Goal: Transaction & Acquisition: Purchase product/service

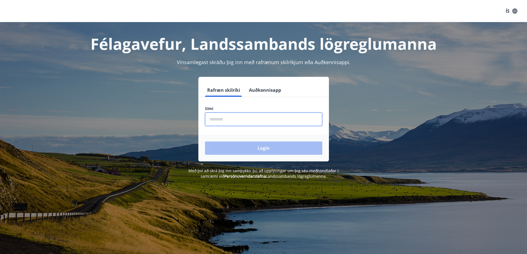
click at [213, 119] on input "phone" at bounding box center [263, 120] width 117 height 14
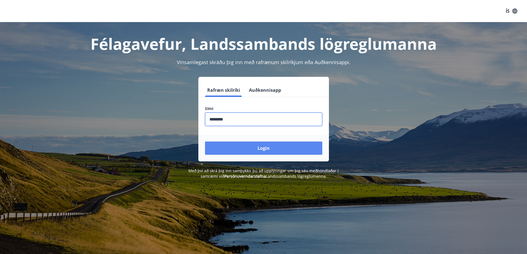
type input "********"
click at [236, 145] on button "Login" at bounding box center [263, 148] width 117 height 13
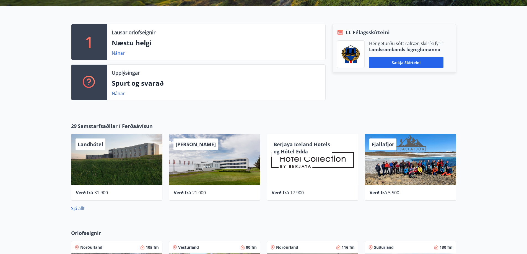
scroll to position [166, 0]
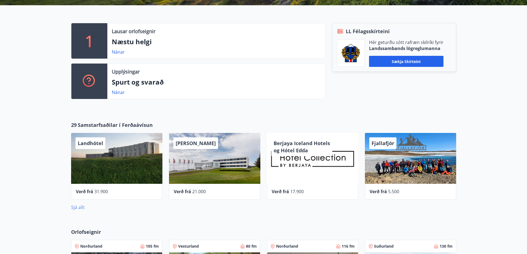
click at [77, 208] on link "Sjá allt" at bounding box center [78, 208] width 14 height 6
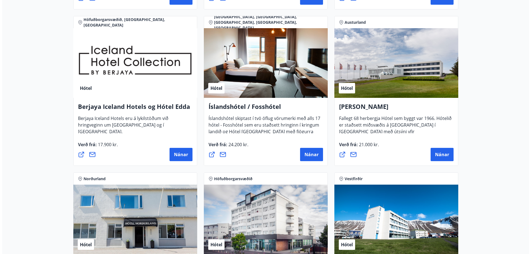
scroll to position [721, 0]
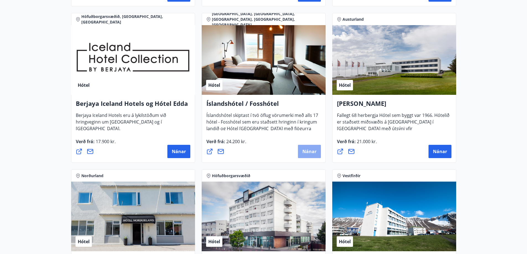
click at [305, 151] on span "Nánar" at bounding box center [310, 152] width 14 height 6
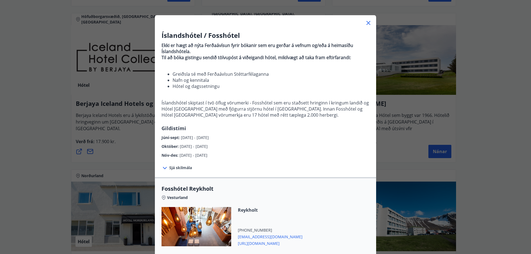
scroll to position [28, 0]
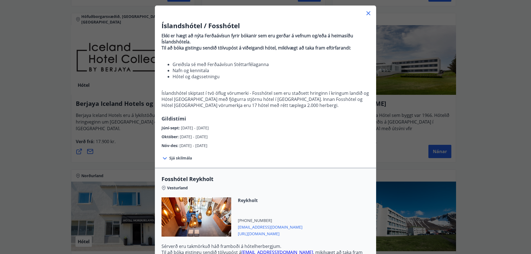
click at [163, 158] on icon at bounding box center [165, 159] width 4 height 2
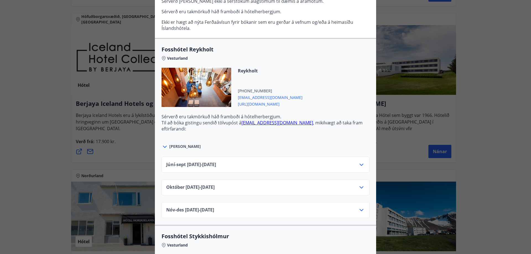
scroll to position [221, 0]
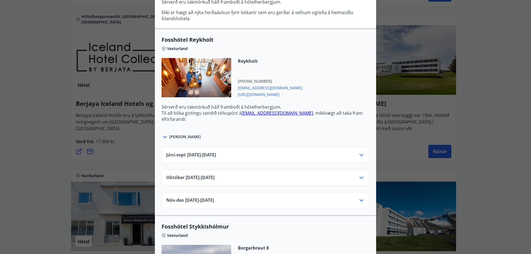
click at [360, 155] on icon at bounding box center [361, 155] width 7 height 7
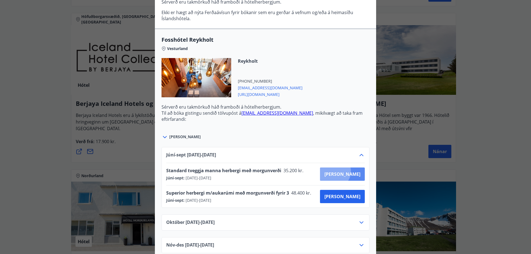
click at [354, 172] on span "[PERSON_NAME]" at bounding box center [343, 174] width 36 height 6
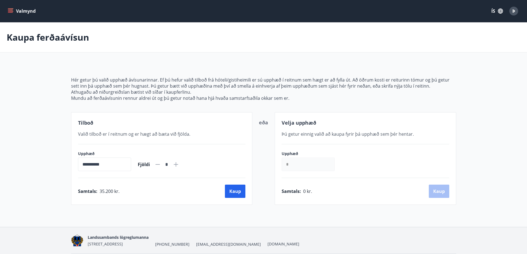
click at [514, 9] on span "Þ" at bounding box center [514, 11] width 3 height 6
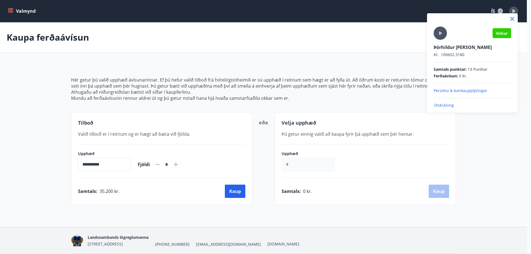
click at [444, 104] on p "Útskráning" at bounding box center [473, 106] width 78 height 6
